Goal: Task Accomplishment & Management: Complete application form

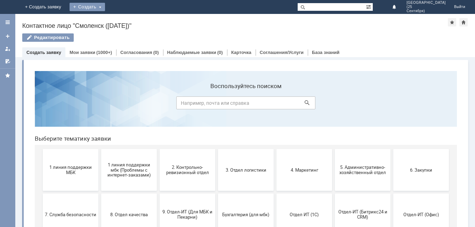
click at [105, 6] on div "Создать" at bounding box center [86, 7] width 35 height 8
click at [124, 22] on link "Заявка" at bounding box center [97, 21] width 53 height 8
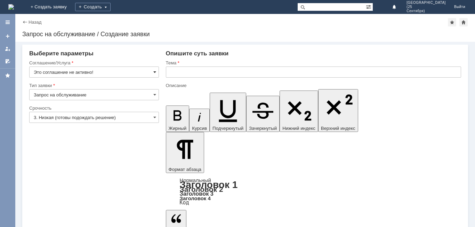
click at [154, 71] on span at bounding box center [154, 72] width 3 height 6
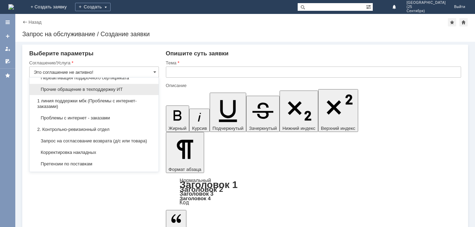
scroll to position [69, 0]
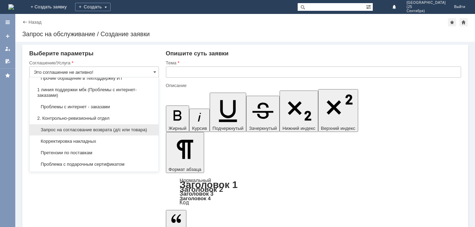
click at [134, 129] on span "Запрос на согласование возврата (д/с или товара)" at bounding box center [94, 130] width 121 height 6
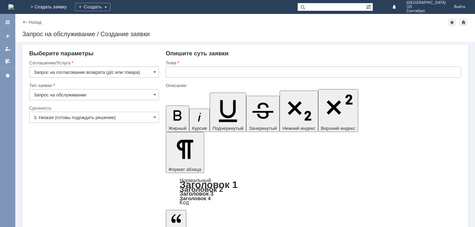
type input "Запрос на согласование возврата (д/с или товара)"
click at [155, 116] on span at bounding box center [154, 117] width 3 height 6
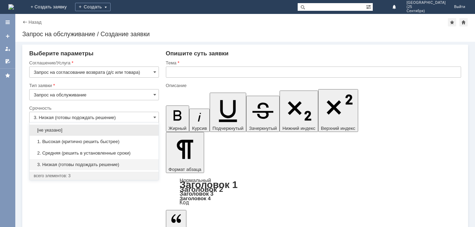
click at [137, 143] on span "1. Высокая (критично решить быстрее)" at bounding box center [94, 142] width 121 height 6
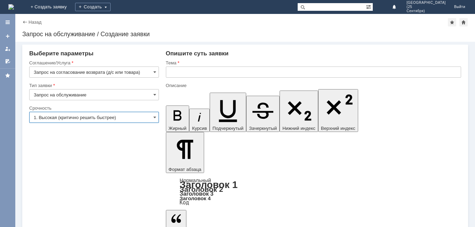
type input "1. Высокая (критично решить быстрее)"
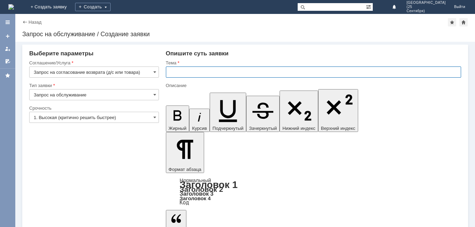
click at [196, 73] on input "text" at bounding box center [313, 71] width 295 height 11
type input "У"
type input "В"
type input "Испорченный товар ( упаковка)"
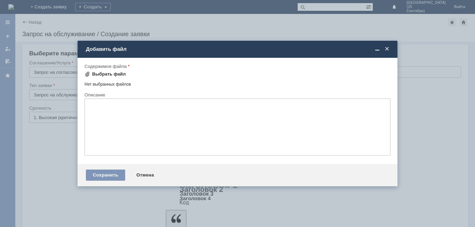
click at [114, 76] on div "Выбрать файл" at bounding box center [109, 74] width 34 height 6
click at [105, 54] on td "Добавить файл" at bounding box center [237, 49] width 320 height 17
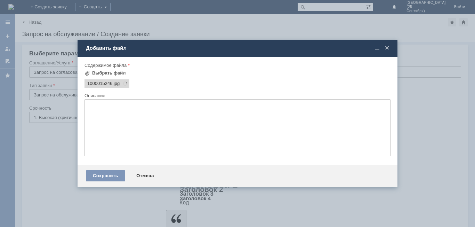
scroll to position [0, 0]
click at [108, 86] on span "1000015246" at bounding box center [99, 84] width 25 height 6
click at [108, 85] on span "1000015246" at bounding box center [99, 84] width 25 height 6
click at [109, 85] on span "1000015246" at bounding box center [99, 84] width 25 height 6
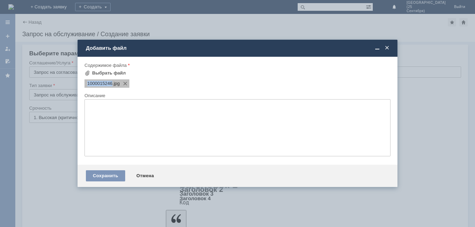
click at [109, 85] on span "1000015246" at bounding box center [99, 84] width 25 height 6
click at [108, 73] on div "Выбрать файл" at bounding box center [109, 73] width 34 height 6
drag, startPoint x: 108, startPoint y: 73, endPoint x: 96, endPoint y: 60, distance: 17.4
click at [96, 60] on div "Форма добавления Содержимое файла Выбрать файл 1000015246 .jpg Перетащите файлы…" at bounding box center [237, 110] width 306 height 102
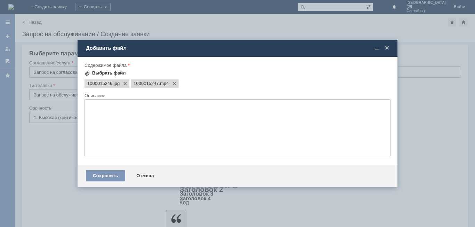
click at [116, 74] on div "Выбрать файл" at bounding box center [109, 73] width 34 height 6
click at [67, 60] on div at bounding box center [237, 113] width 475 height 227
click at [225, 83] on span at bounding box center [222, 84] width 8 height 6
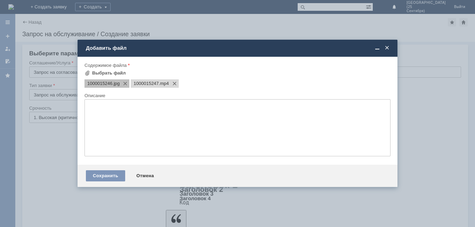
click at [110, 84] on span "1000015246" at bounding box center [99, 84] width 25 height 6
click at [108, 83] on span "1000015246" at bounding box center [99, 84] width 25 height 6
click at [114, 175] on div "Сохранить" at bounding box center [105, 175] width 39 height 11
